Goal: Information Seeking & Learning: Understand process/instructions

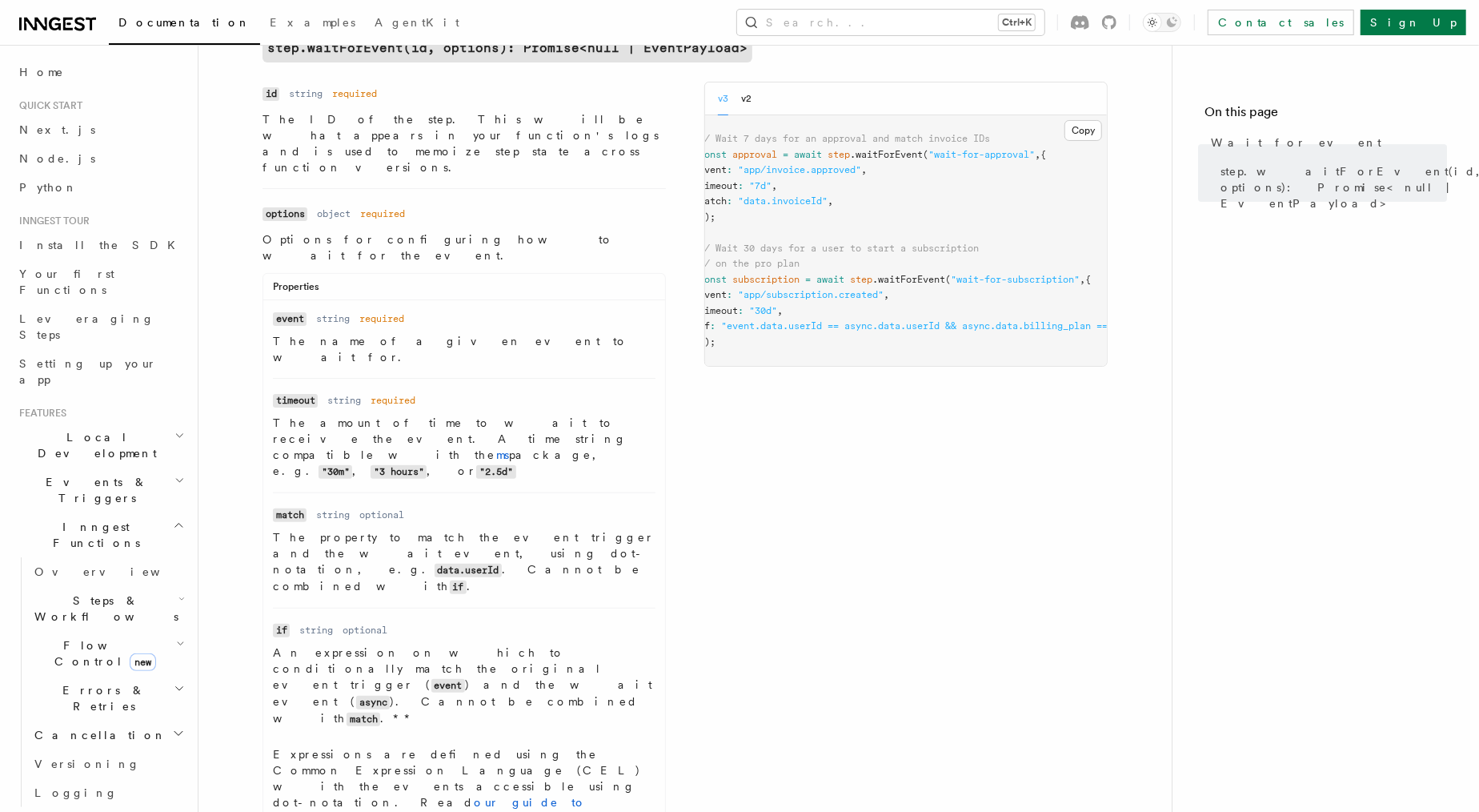
scroll to position [125, 0]
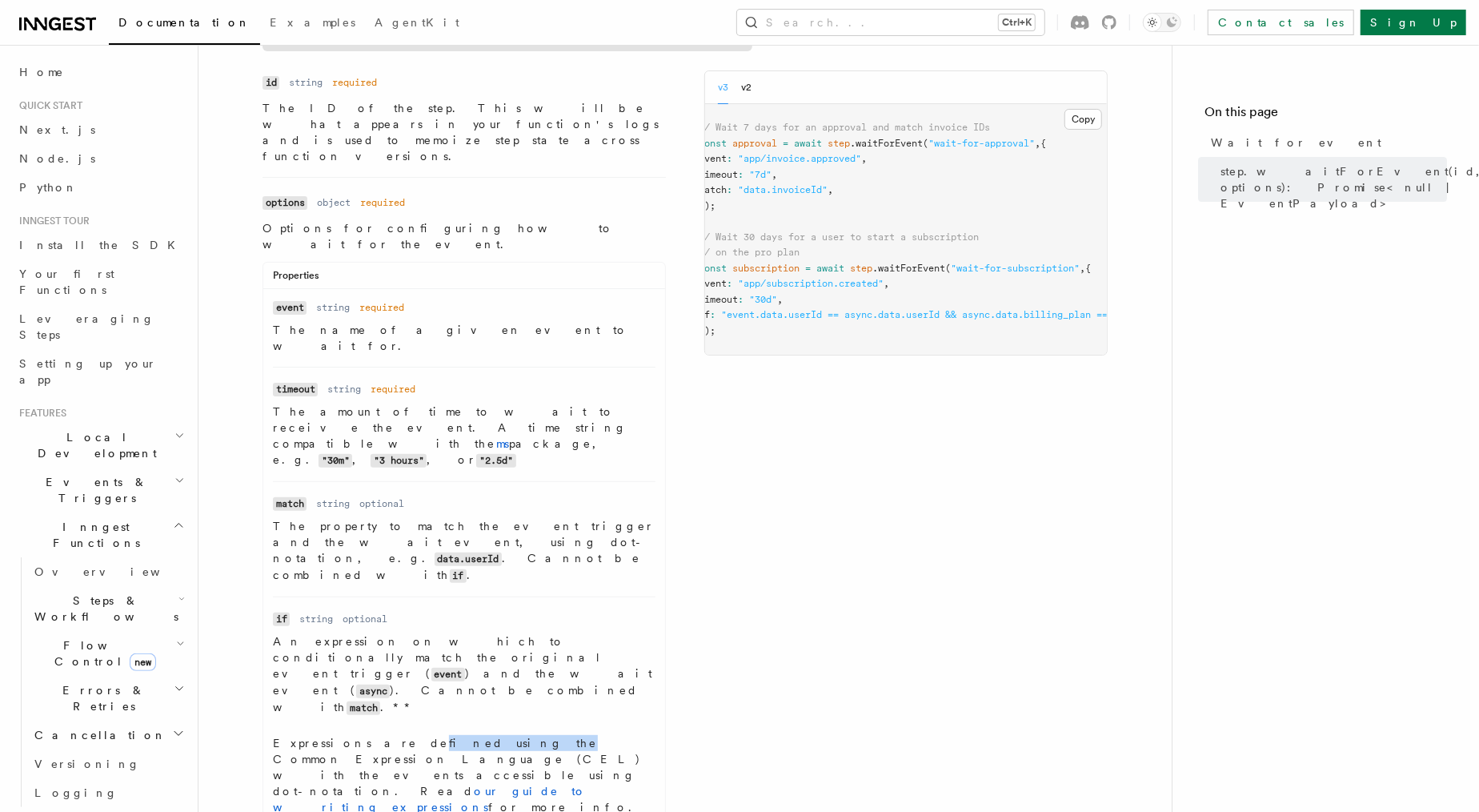
drag, startPoint x: 364, startPoint y: 558, endPoint x: 440, endPoint y: 570, distance: 76.9
click at [440, 735] on p "Expressions are defined using the Common Expression Language (CEL) with the eve…" at bounding box center [463, 783] width 382 height 96
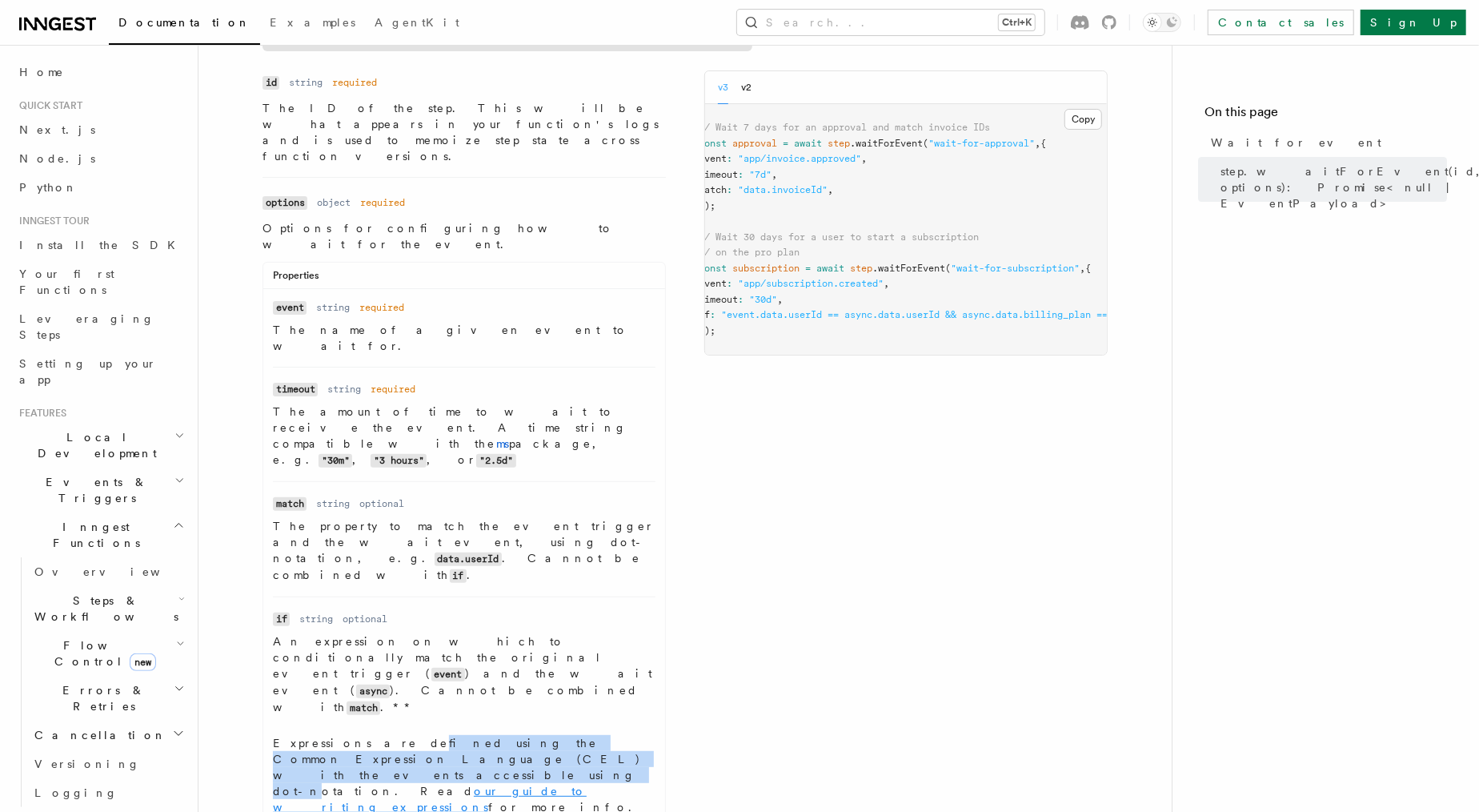
click at [532, 784] on link "our guide to writing expressions" at bounding box center [430, 798] width 314 height 28
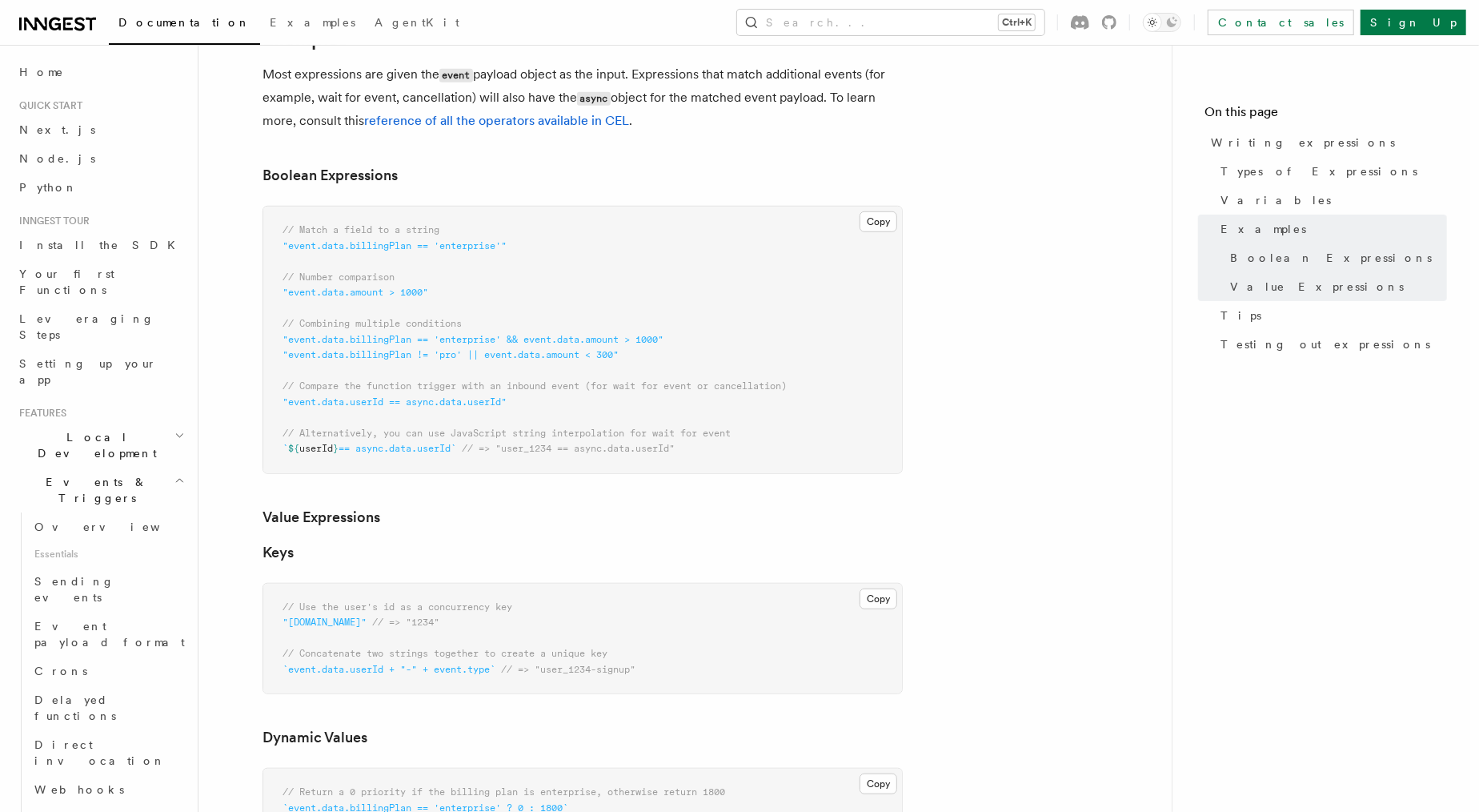
scroll to position [724, 0]
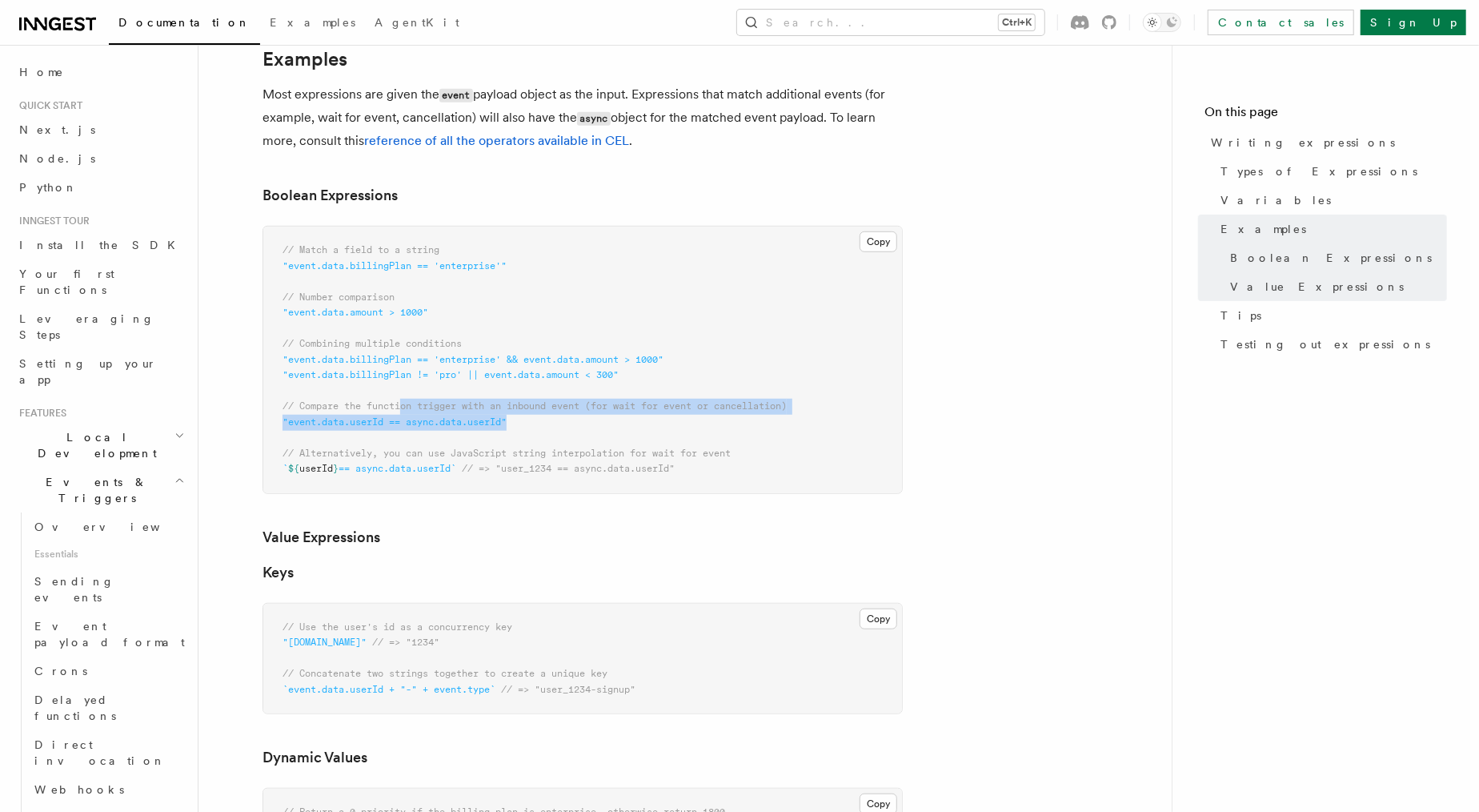
drag, startPoint x: 405, startPoint y: 402, endPoint x: 563, endPoint y: 418, distance: 158.8
click at [563, 418] on pre "// Match a field to a string "event.data.billingPlan == 'enterprise'" // Number…" at bounding box center [582, 360] width 639 height 267
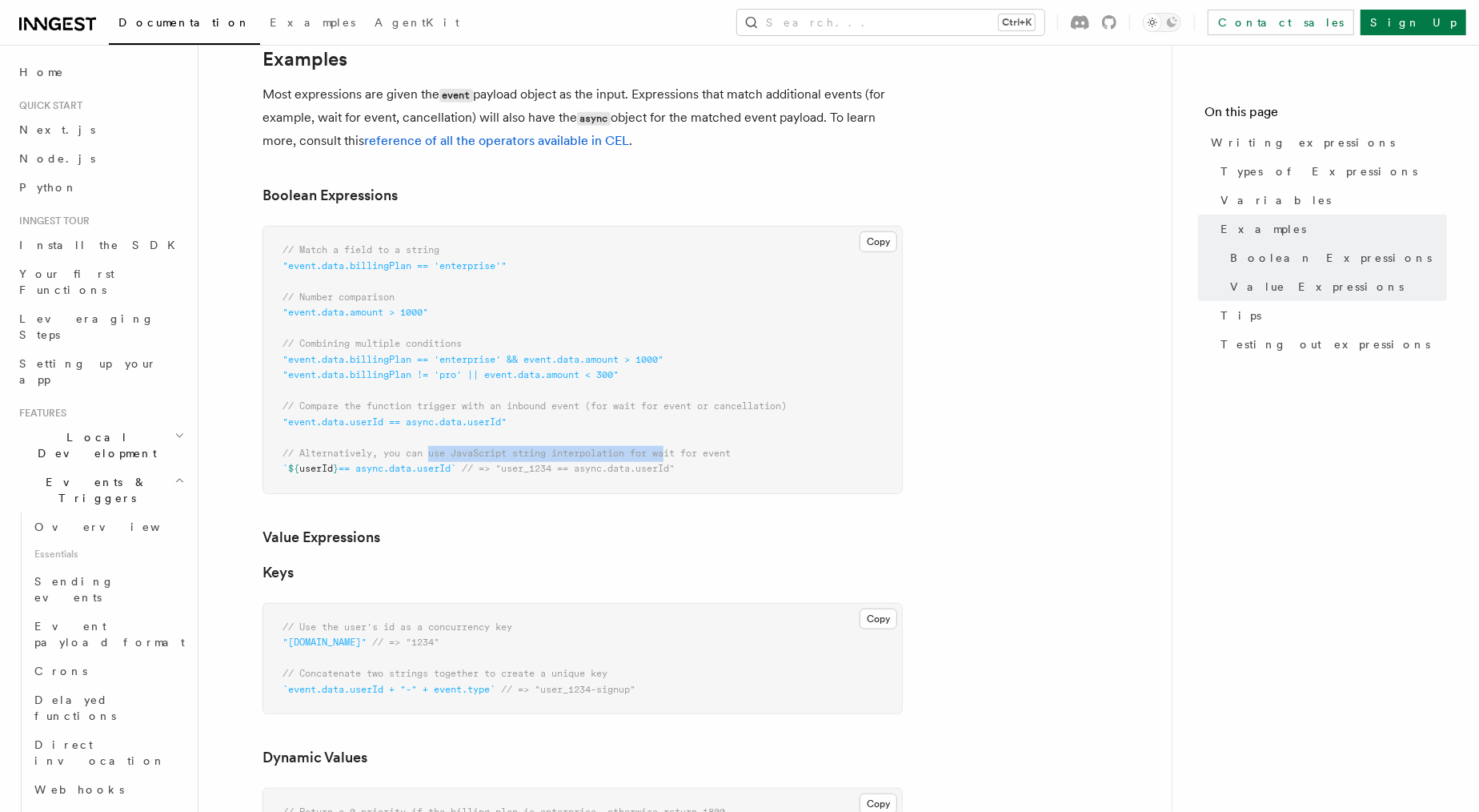
drag, startPoint x: 432, startPoint y: 452, endPoint x: 672, endPoint y: 456, distance: 240.0
click at [672, 456] on span "// Alternatively, you can use JavaScript string interpolation for wait for event" at bounding box center [506, 453] width 448 height 11
drag, startPoint x: 750, startPoint y: 455, endPoint x: 450, endPoint y: 453, distance: 300.0
click at [450, 453] on pre "// Match a field to a string "event.data.billingPlan == 'enterprise'" // Number…" at bounding box center [582, 360] width 639 height 267
click at [450, 453] on span "// Alternatively, you can use JavaScript string interpolation for wait for event" at bounding box center [506, 453] width 448 height 11
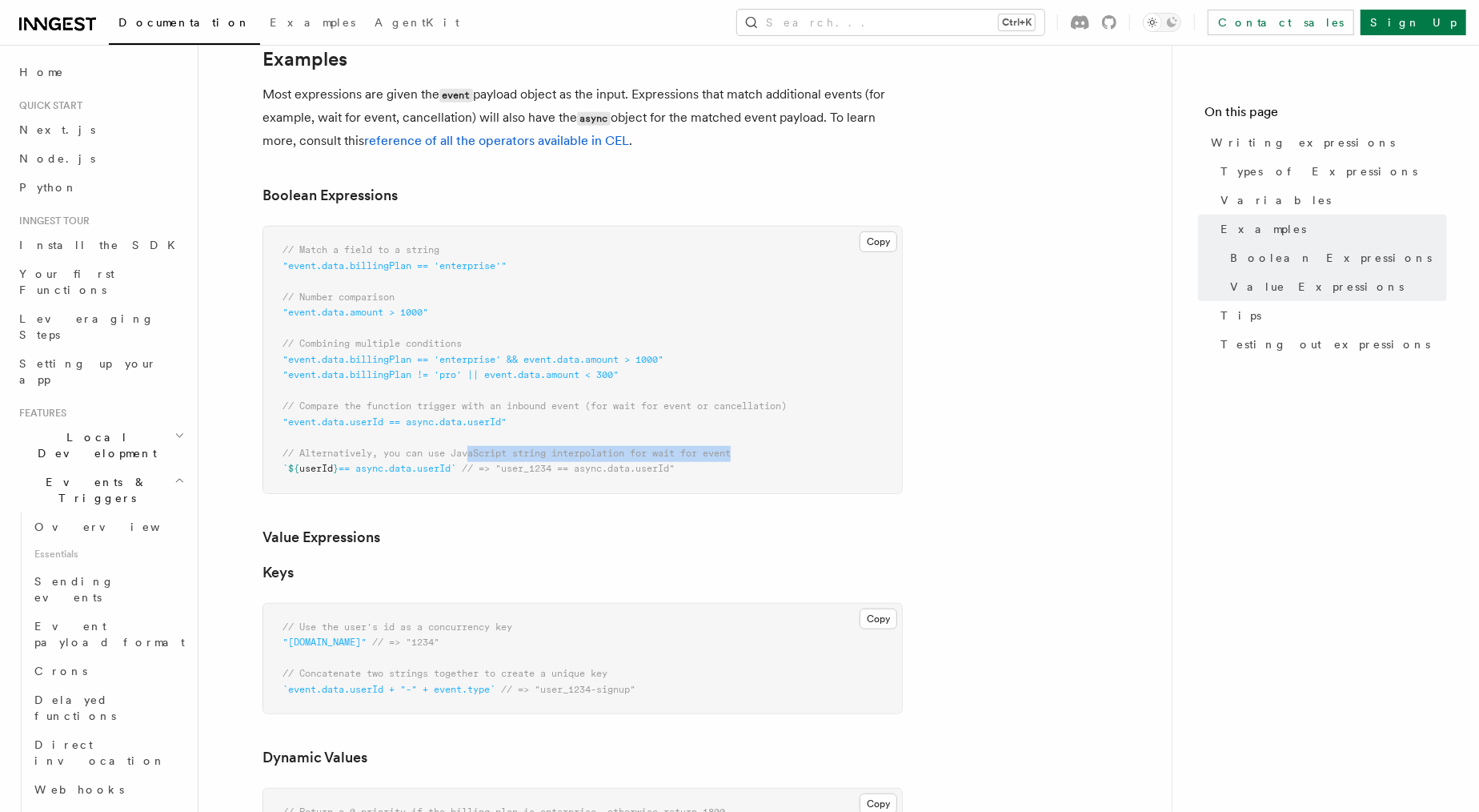
drag, startPoint x: 473, startPoint y: 453, endPoint x: 756, endPoint y: 458, distance: 283.0
click at [756, 458] on pre "// Match a field to a string "event.data.billingPlan == 'enterprise'" // Number…" at bounding box center [582, 360] width 639 height 267
drag, startPoint x: 748, startPoint y: 458, endPoint x: 442, endPoint y: 459, distance: 306.0
click at [442, 459] on pre "// Match a field to a string "event.data.billingPlan == 'enterprise'" // Number…" at bounding box center [582, 360] width 639 height 267
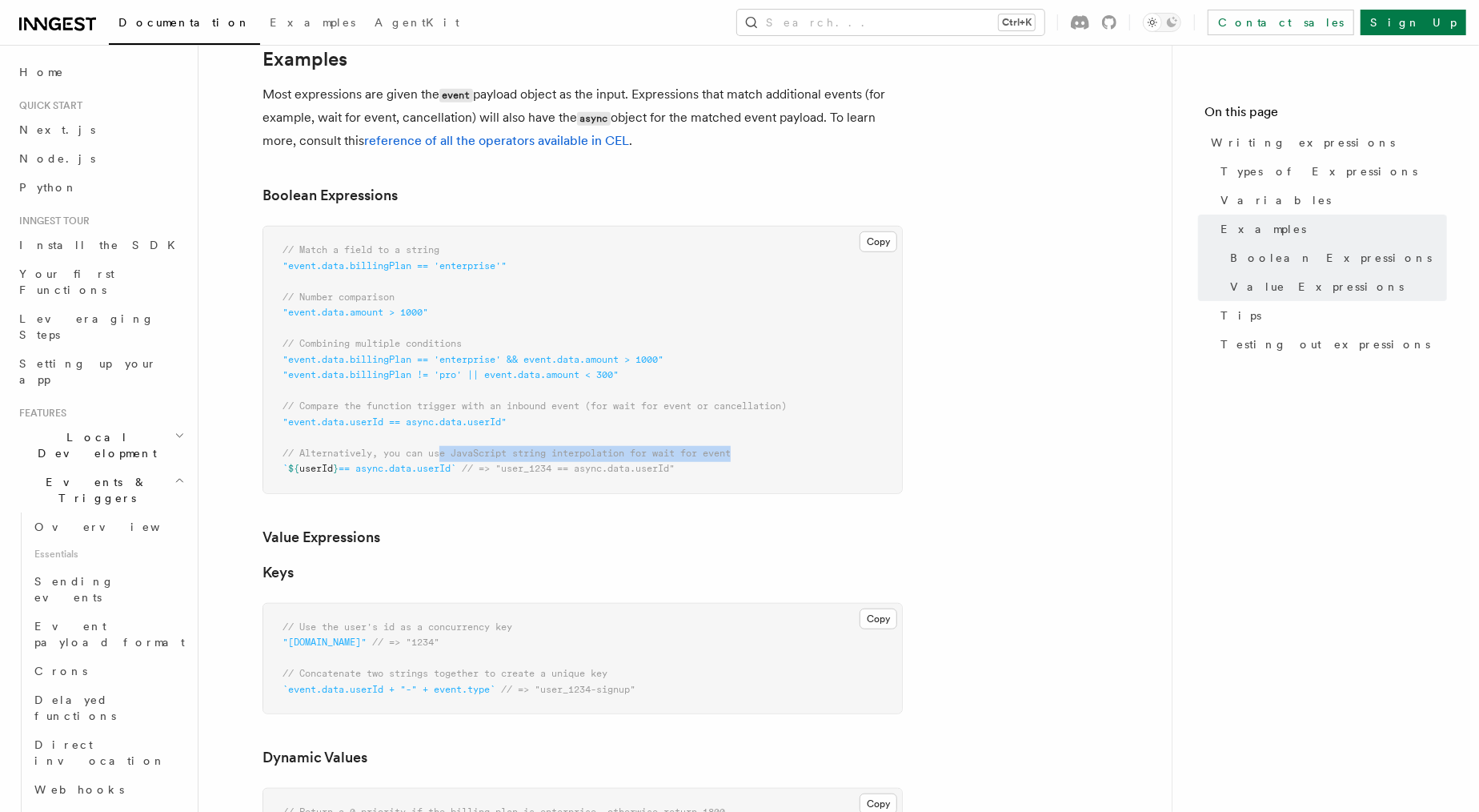
click at [442, 459] on span "// Alternatively, you can use JavaScript string interpolation for wait for event" at bounding box center [506, 453] width 448 height 11
drag, startPoint x: 463, startPoint y: 473, endPoint x: 364, endPoint y: 473, distance: 99.0
click at [364, 473] on span "== async.data.userId`" at bounding box center [397, 468] width 117 height 11
copy span "async.data.userId"
click at [456, 474] on span "== async.data.userId`" at bounding box center [397, 468] width 117 height 11
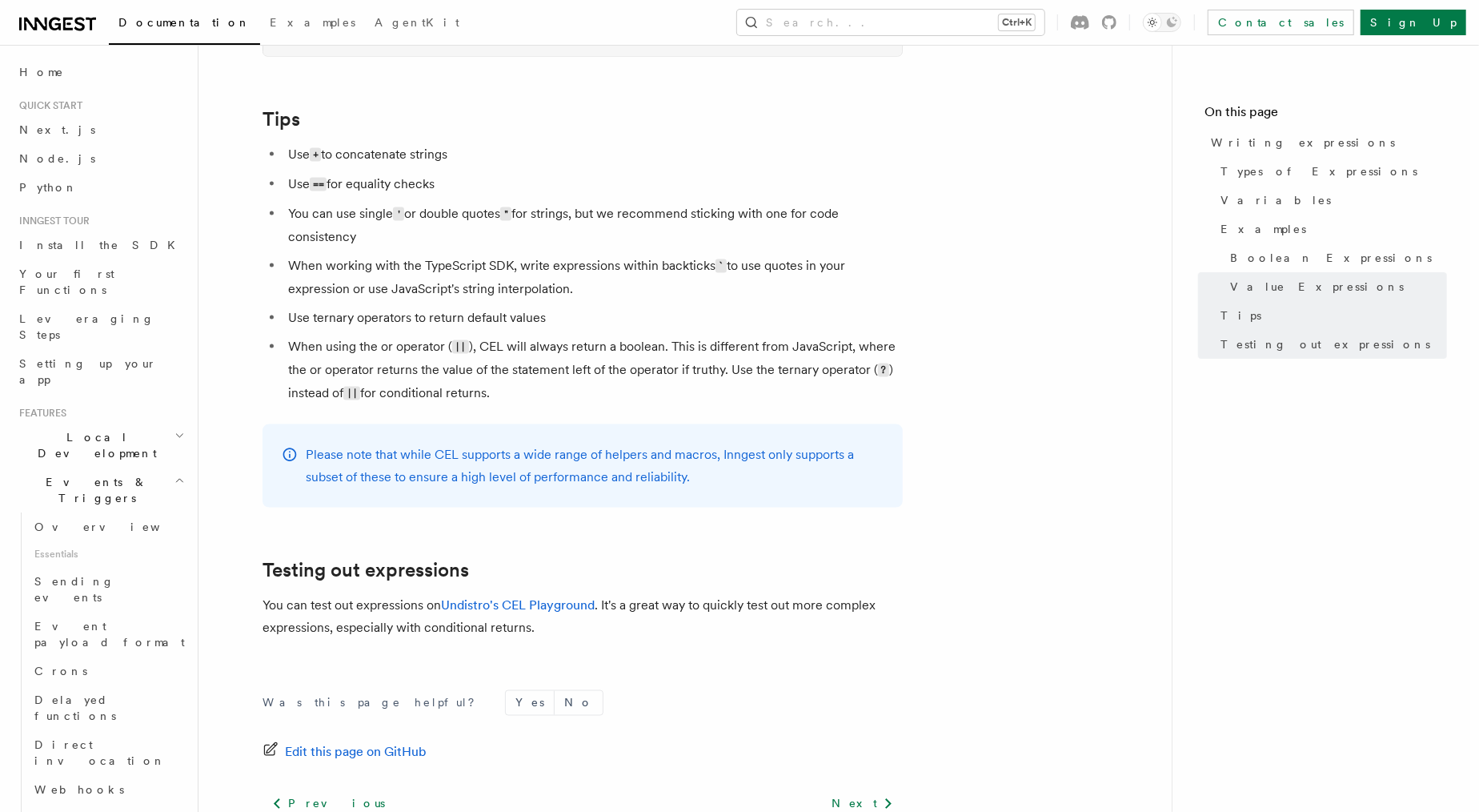
scroll to position [1716, 0]
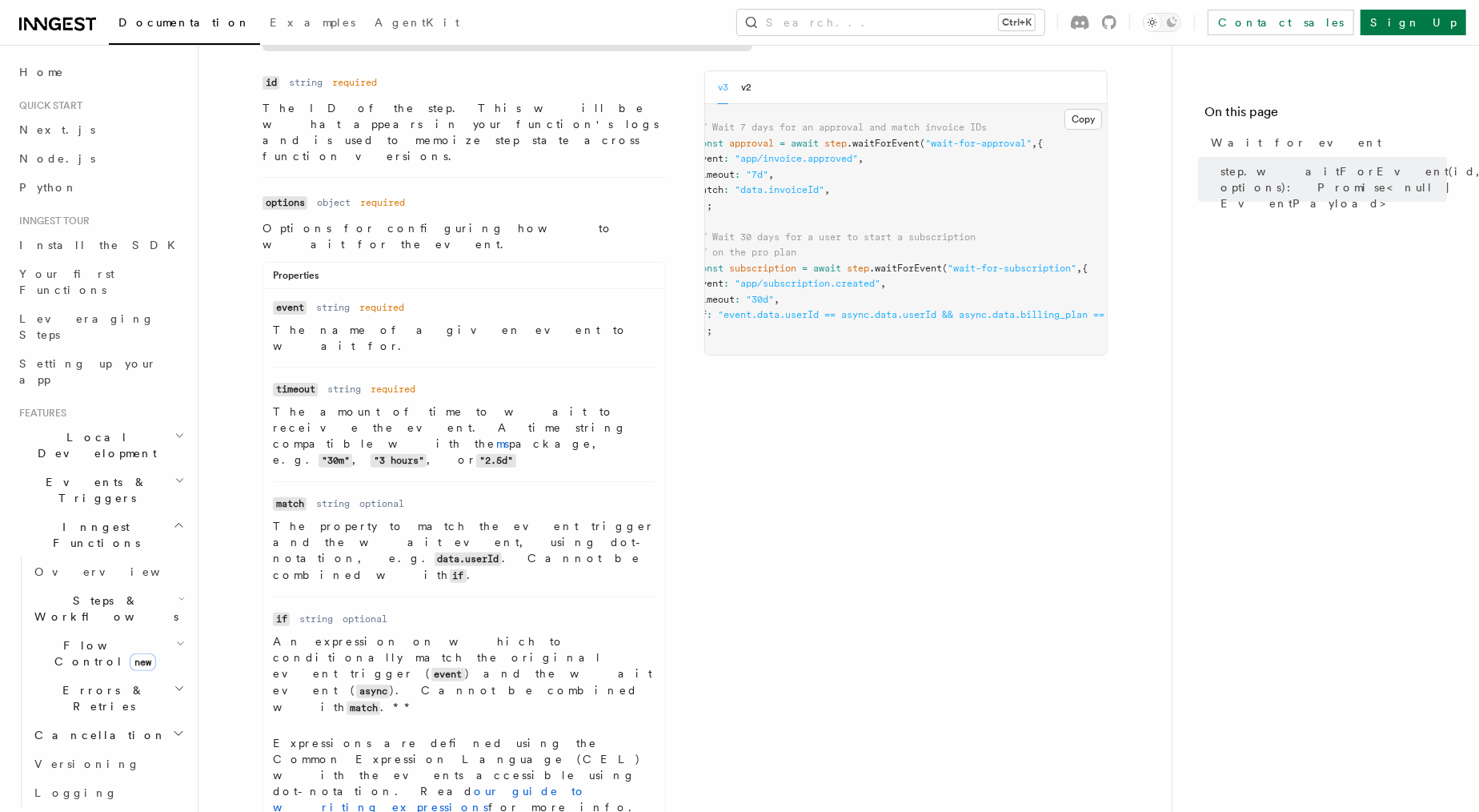
scroll to position [0, 115]
drag, startPoint x: 871, startPoint y: 315, endPoint x: 828, endPoint y: 313, distance: 43.0
click at [828, 313] on span ""event.data.userId == async.data.userId && async.data.billing_plan == 'pro'"" at bounding box center [870, 314] width 426 height 11
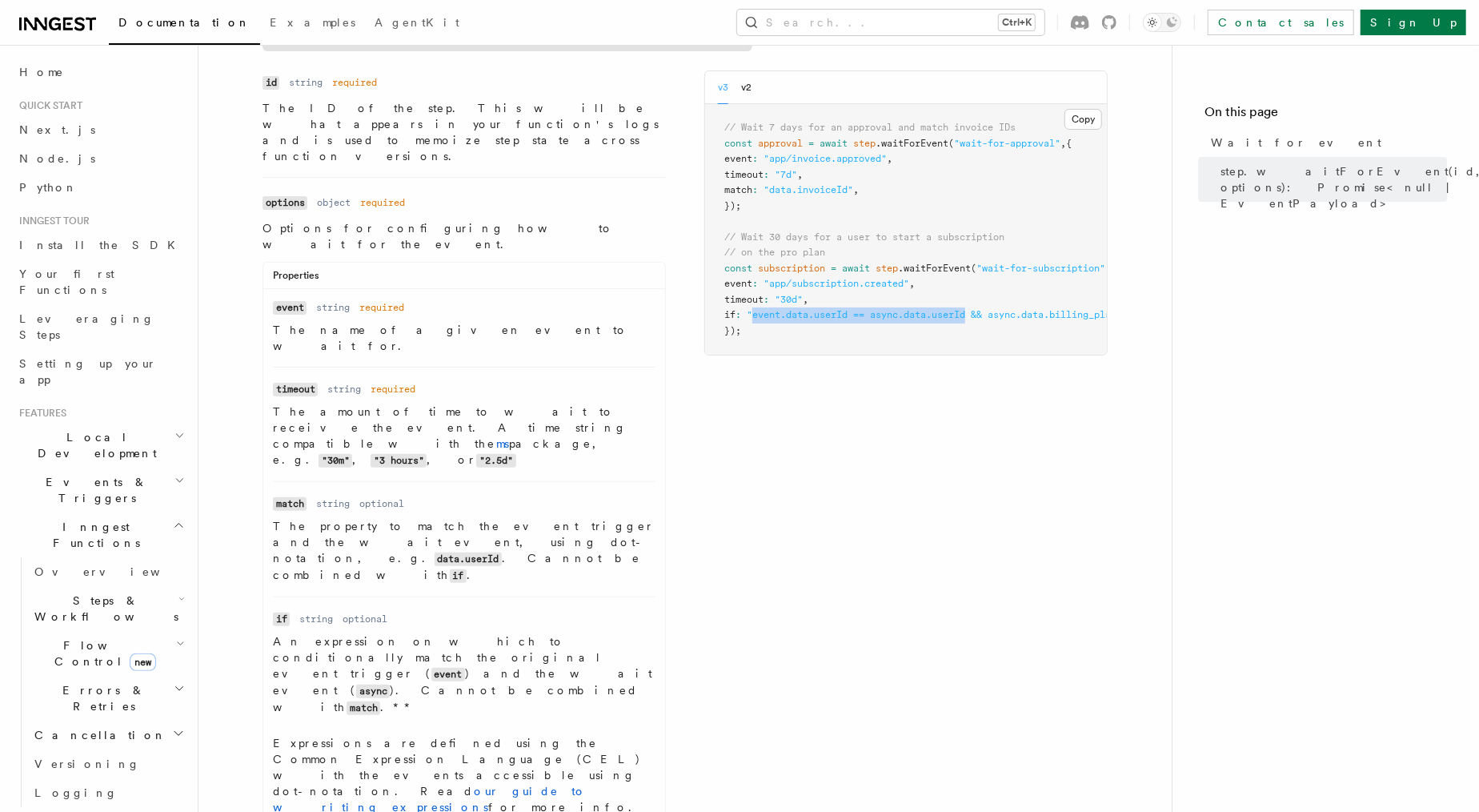
click at [765, 312] on span ""event.data.userId == async.data.userId && async.data.billing_plan == 'pro'"" at bounding box center [960, 314] width 426 height 11
copy span "event.data.userId == async.data.userId"
